Goal: Navigation & Orientation: Find specific page/section

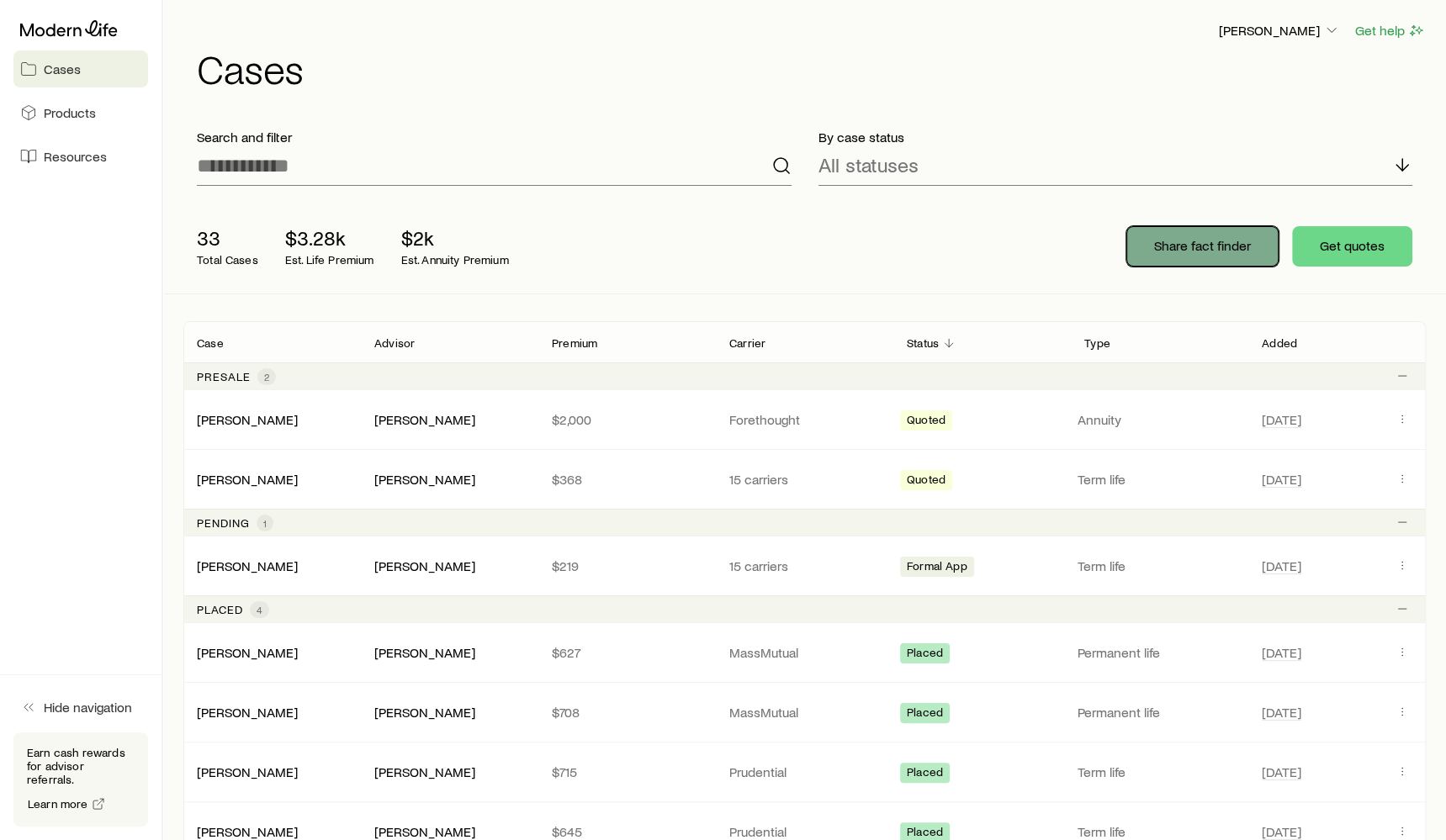
click at [1191, 258] on button "Share fact finder" at bounding box center [1203, 246] width 152 height 41
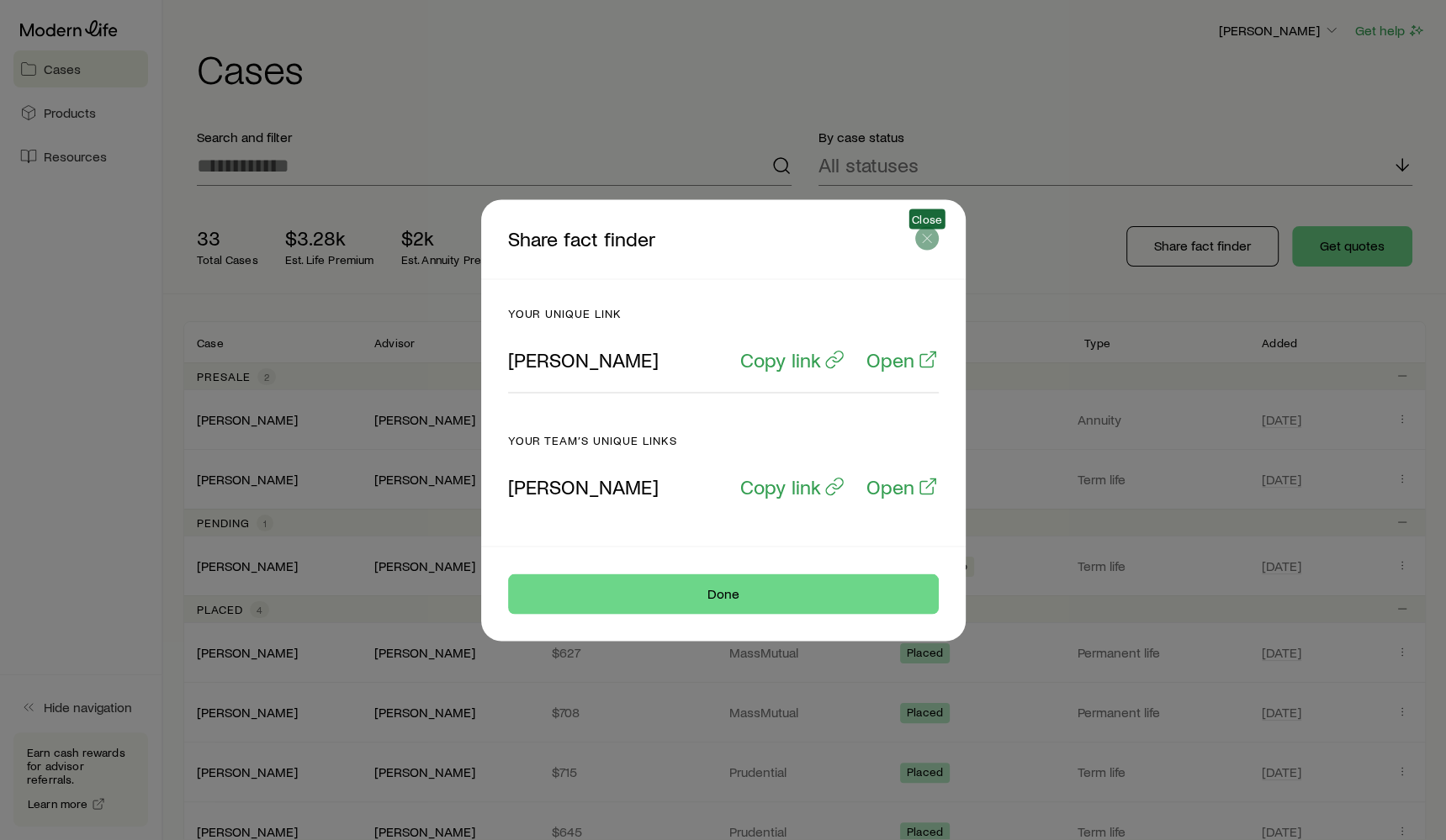
click at [921, 235] on icon "button" at bounding box center [926, 237] width 17 height 17
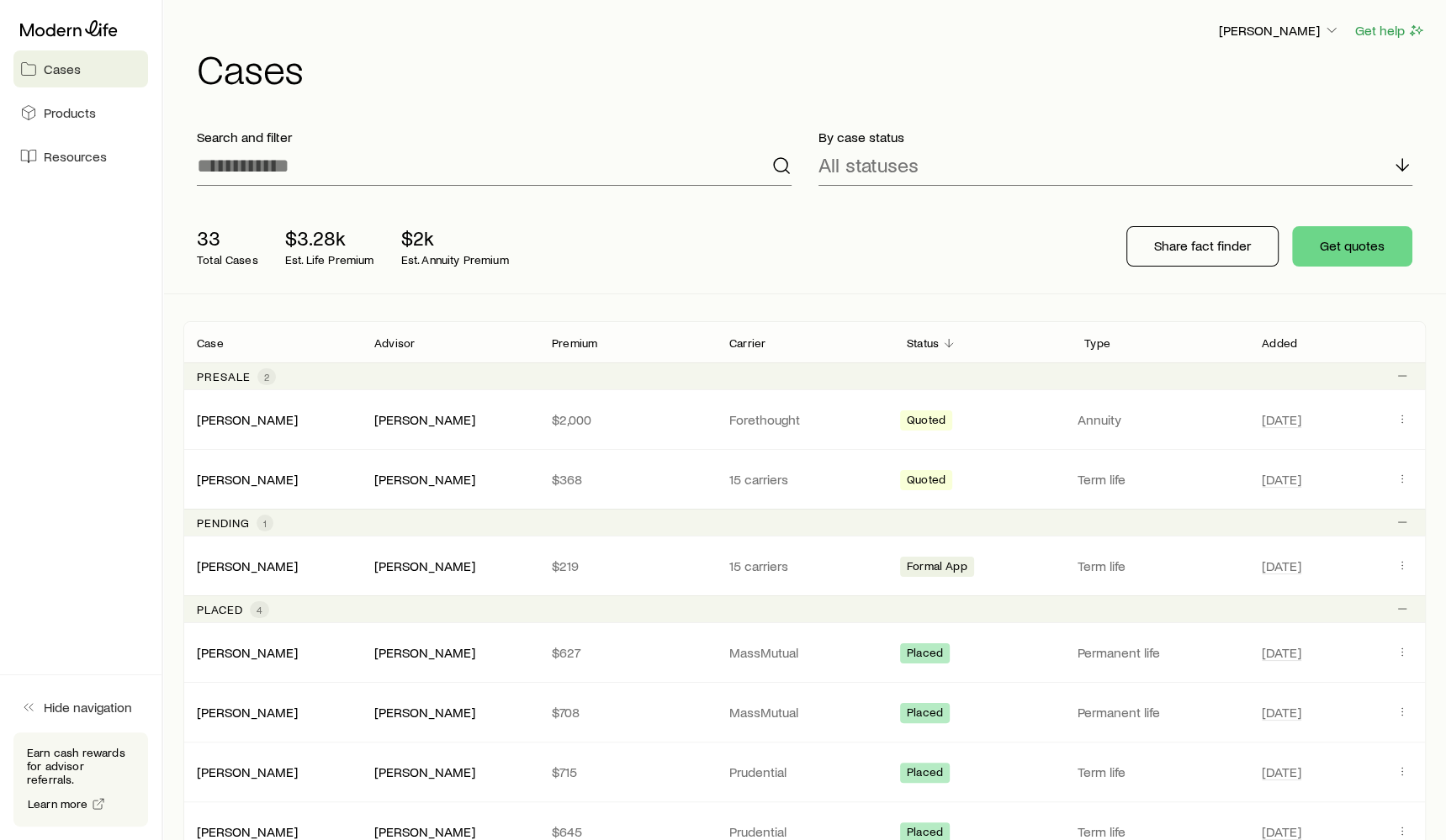
click at [1413, 249] on div "Share fact finder Get quotes" at bounding box center [1269, 246] width 313 height 67
click at [1394, 250] on button "Get quotes" at bounding box center [1352, 246] width 121 height 41
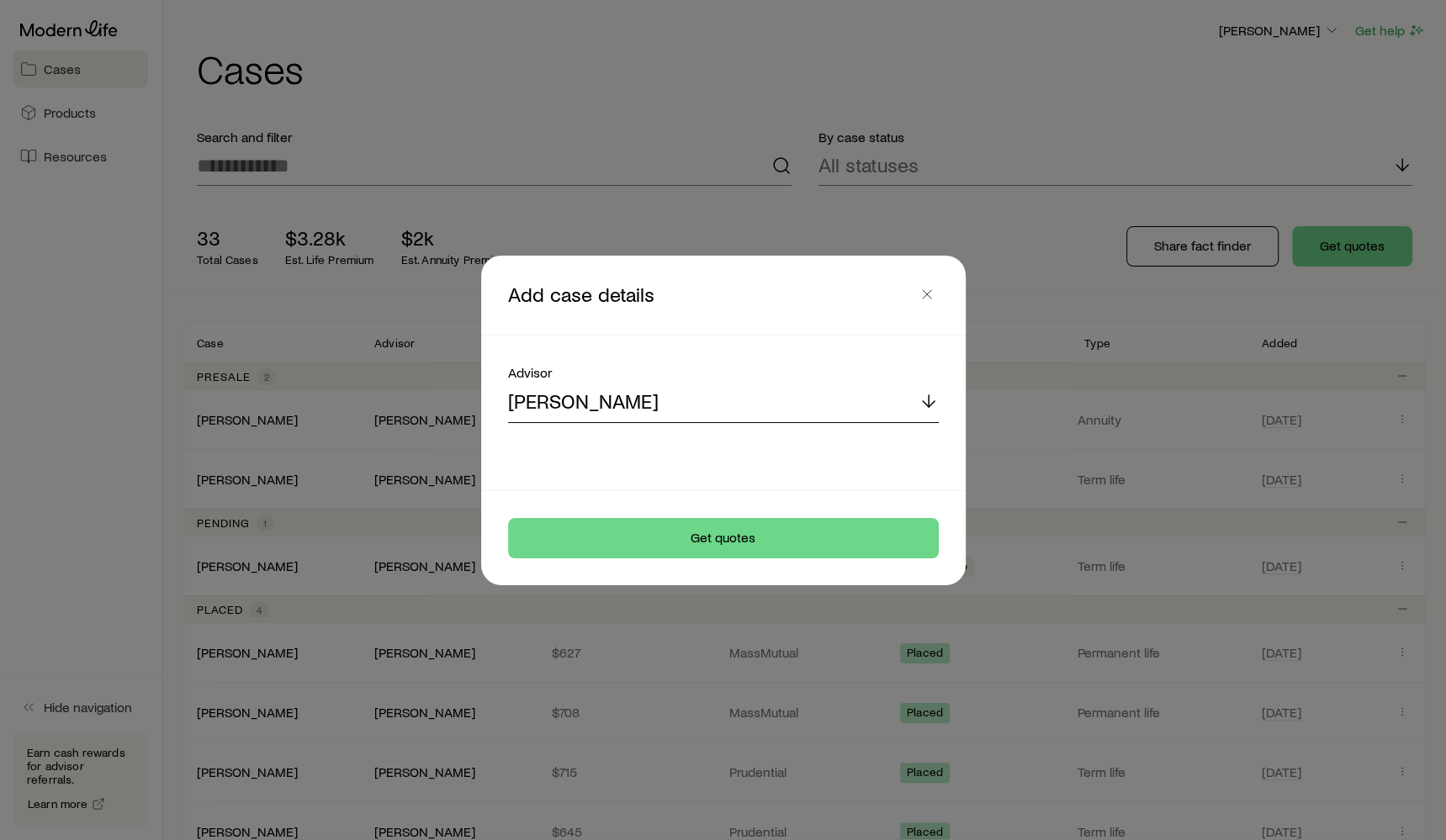
click at [848, 388] on div "[PERSON_NAME]" at bounding box center [723, 403] width 431 height 41
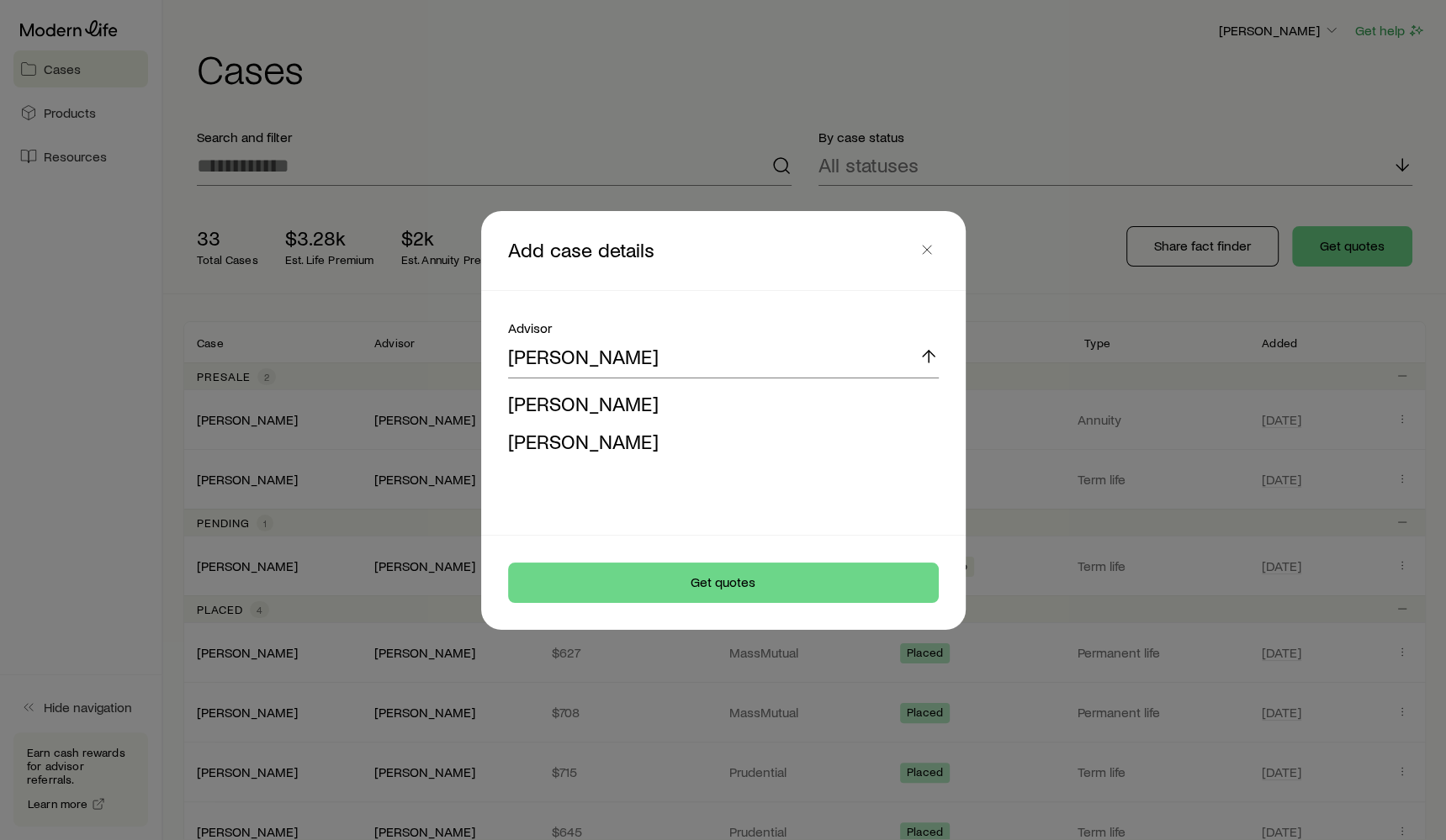
click at [761, 165] on div at bounding box center [723, 420] width 1446 height 840
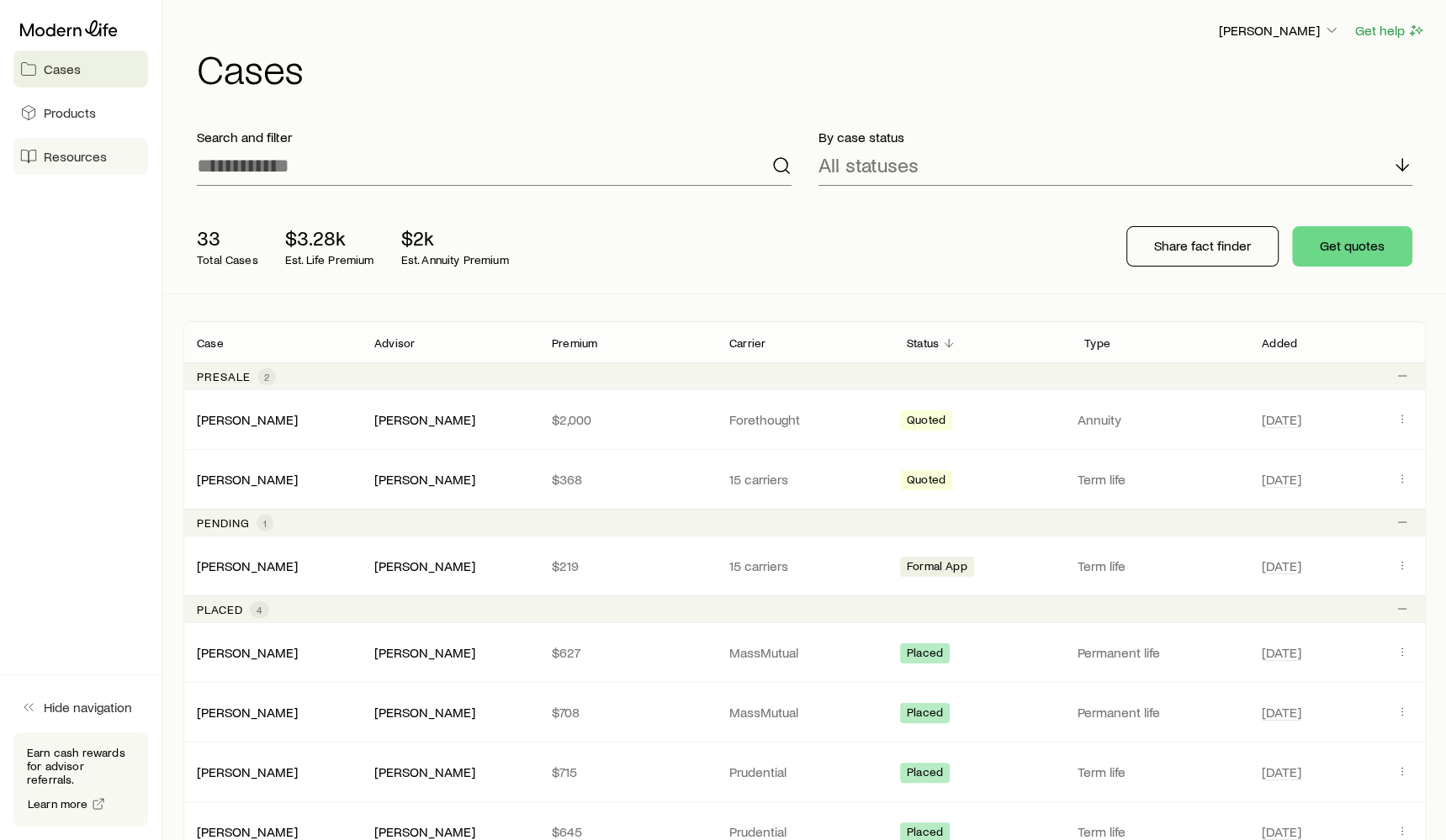
click at [104, 168] on link "Resources" at bounding box center [81, 155] width 135 height 37
